Goal: Transaction & Acquisition: Purchase product/service

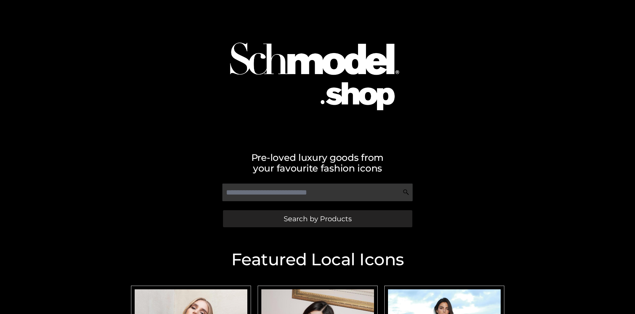
click at [317, 218] on span "Search by Products" at bounding box center [318, 218] width 68 height 7
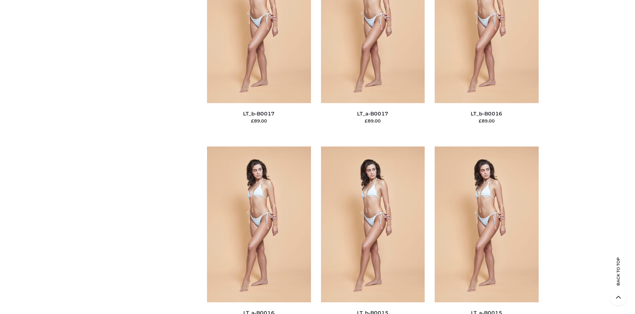
scroll to position [2237, 0]
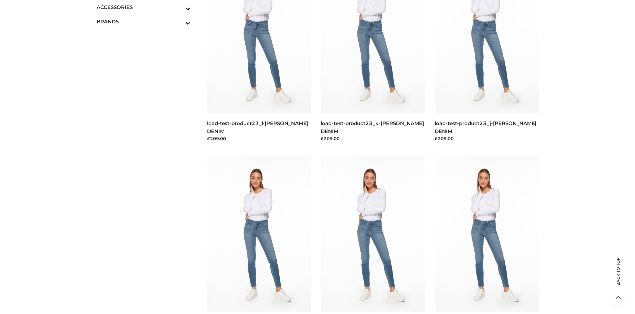
click at [0, 0] on span "BAGS" at bounding box center [0, 0] width 0 height 0
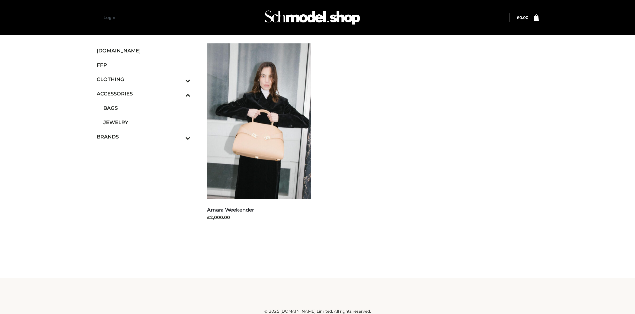
click at [179, 79] on icon "Toggle Submenu" at bounding box center [153, 81] width 75 height 8
click at [147, 136] on span "TWO PIECE" at bounding box center [146, 137] width 87 height 8
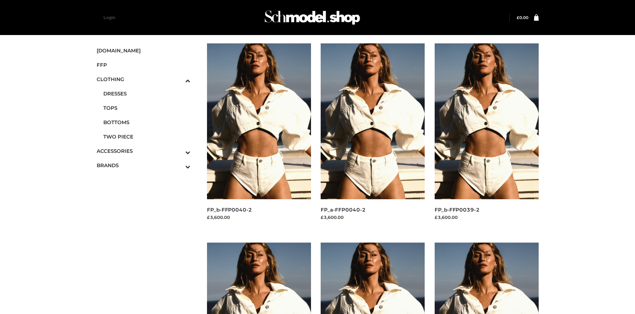
scroll to position [513, 0]
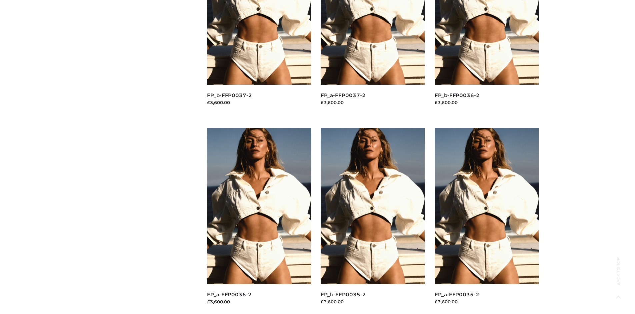
click at [373, 221] on img at bounding box center [373, 206] width 104 height 156
click at [259, 221] on img at bounding box center [259, 206] width 104 height 156
click at [486, 221] on img at bounding box center [487, 206] width 104 height 156
click at [373, 221] on img at bounding box center [373, 206] width 104 height 156
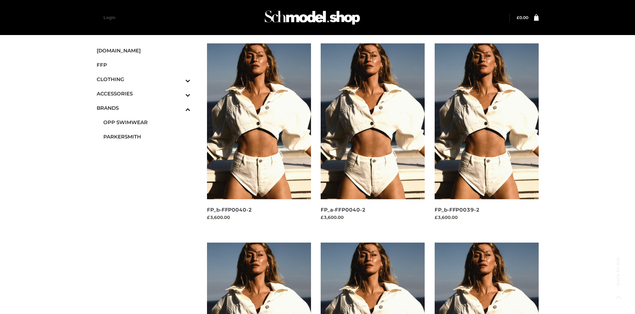
click at [147, 136] on span "PARKERSMITH" at bounding box center [146, 137] width 87 height 8
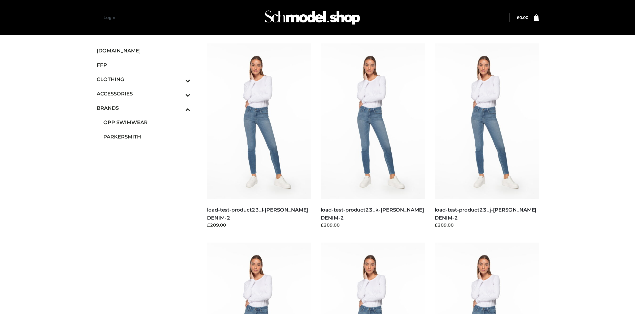
click at [486, 136] on img at bounding box center [487, 121] width 104 height 156
click at [373, 136] on img at bounding box center [373, 121] width 104 height 156
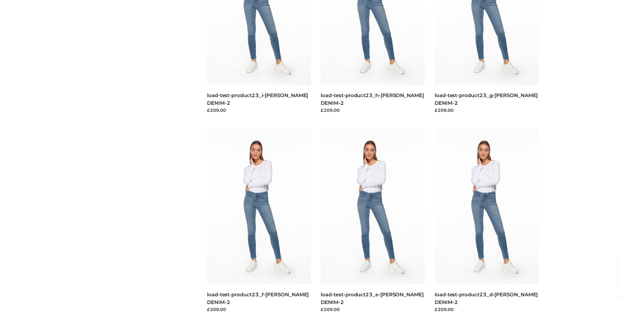
click at [373, 221] on img at bounding box center [373, 206] width 104 height 156
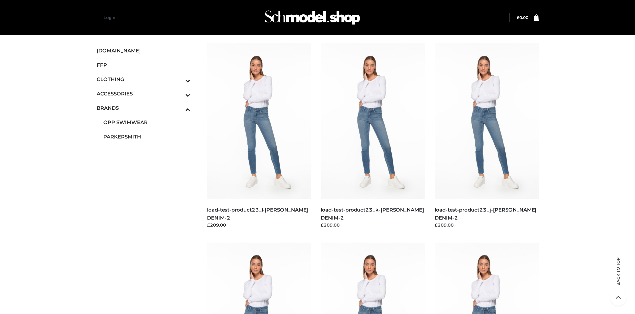
click at [259, 136] on img at bounding box center [259, 121] width 104 height 156
click at [143, 65] on span "FFP" at bounding box center [144, 65] width 94 height 8
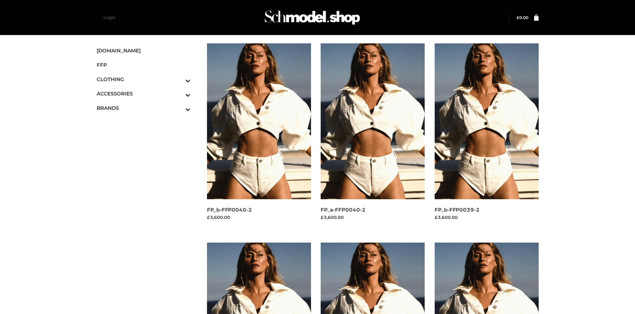
scroll to position [513, 0]
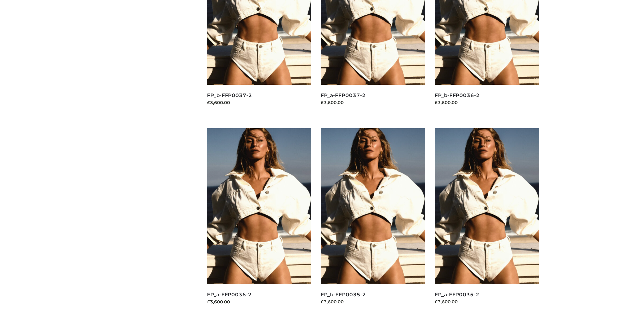
click at [373, 221] on img at bounding box center [373, 206] width 104 height 156
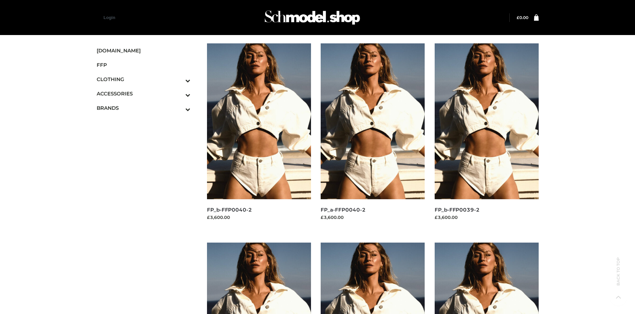
click at [259, 136] on img at bounding box center [259, 121] width 104 height 156
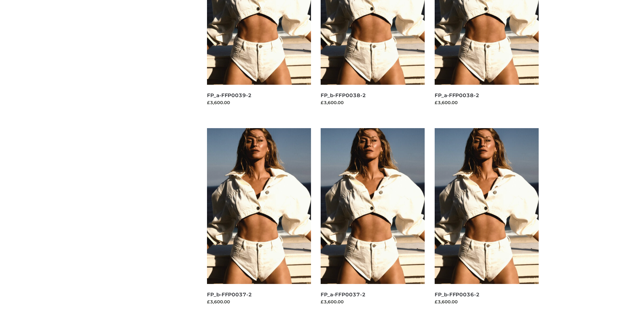
click at [259, 221] on img at bounding box center [259, 206] width 104 height 156
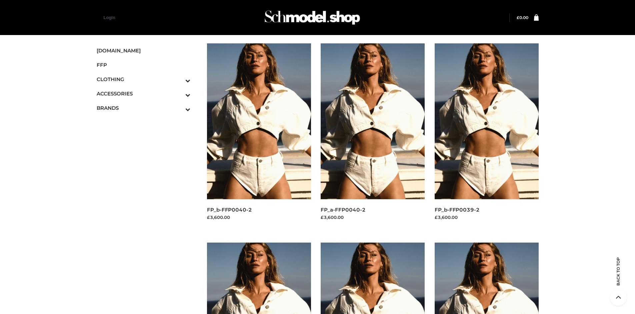
click at [486, 136] on img at bounding box center [487, 121] width 104 height 156
